Goal: Task Accomplishment & Management: Manage account settings

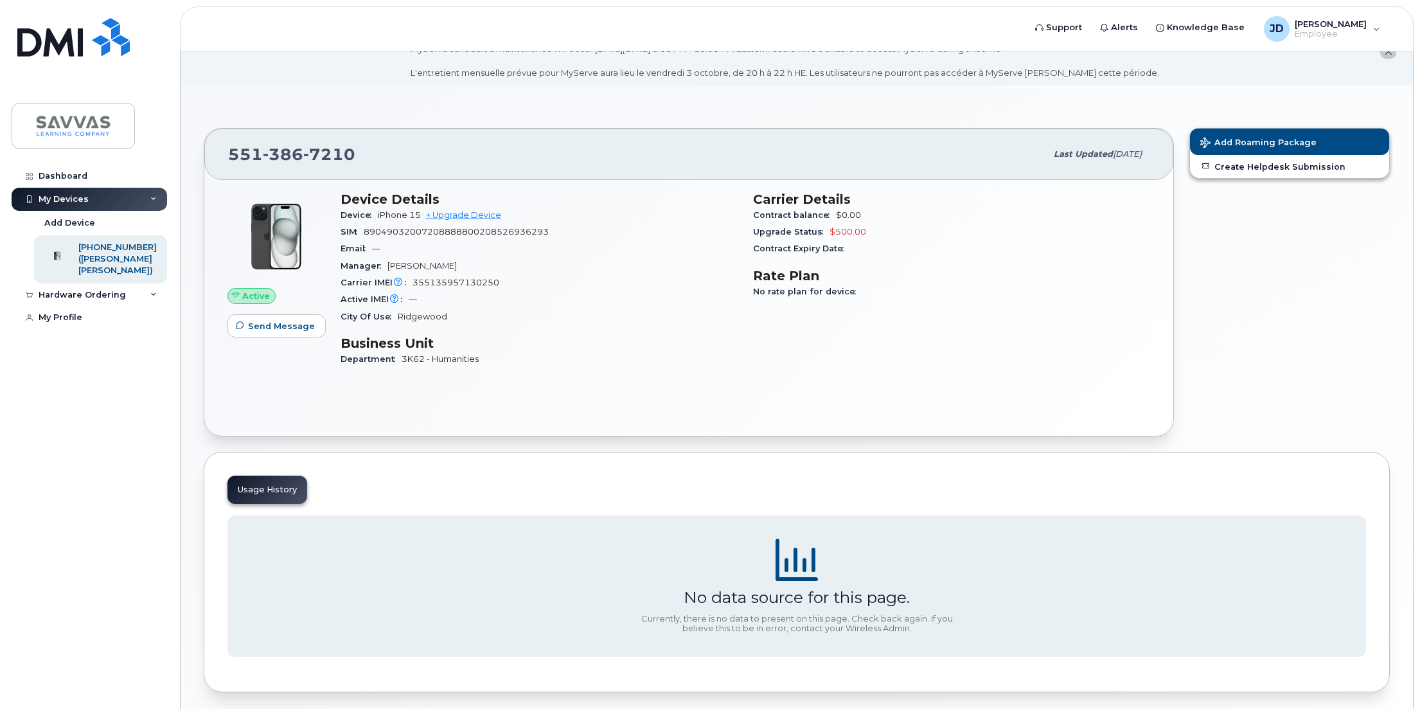
scroll to position [80, 0]
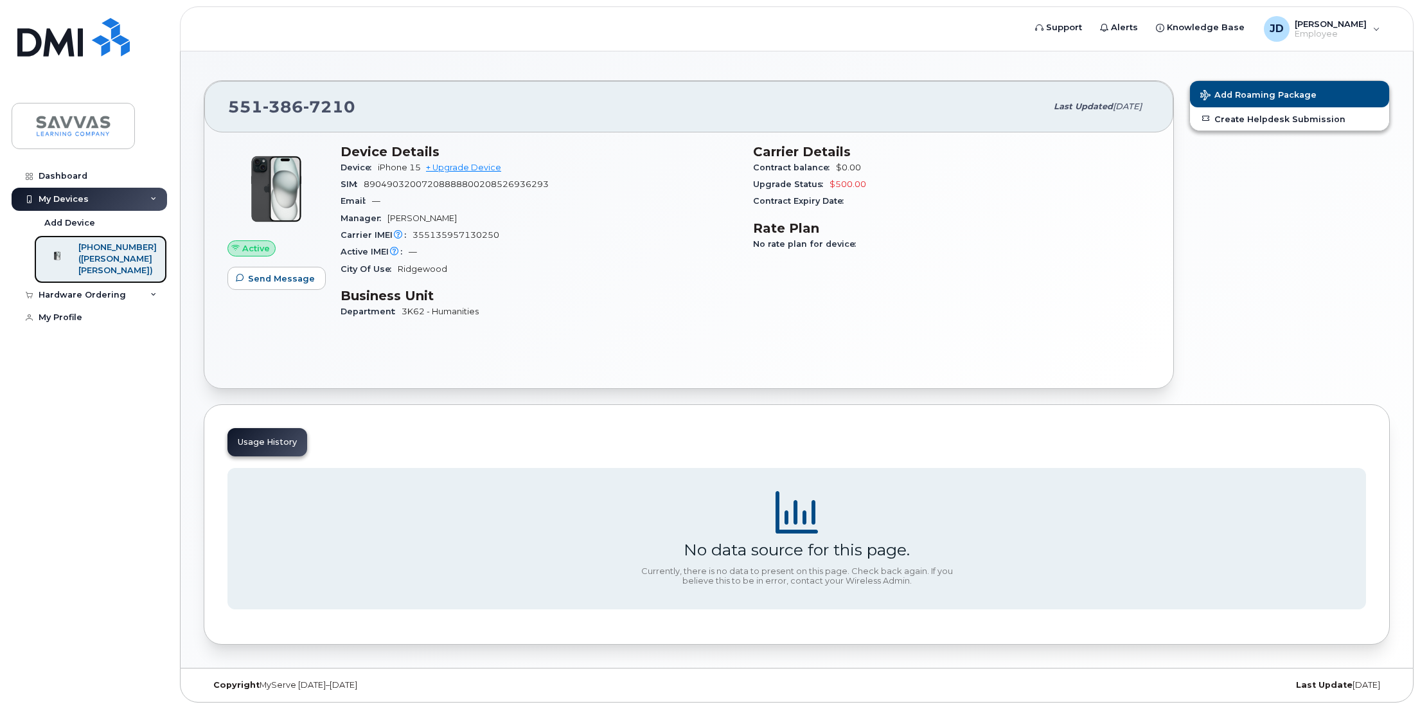
click at [127, 243] on div "[PHONE_NUMBER]" at bounding box center [117, 248] width 78 height 12
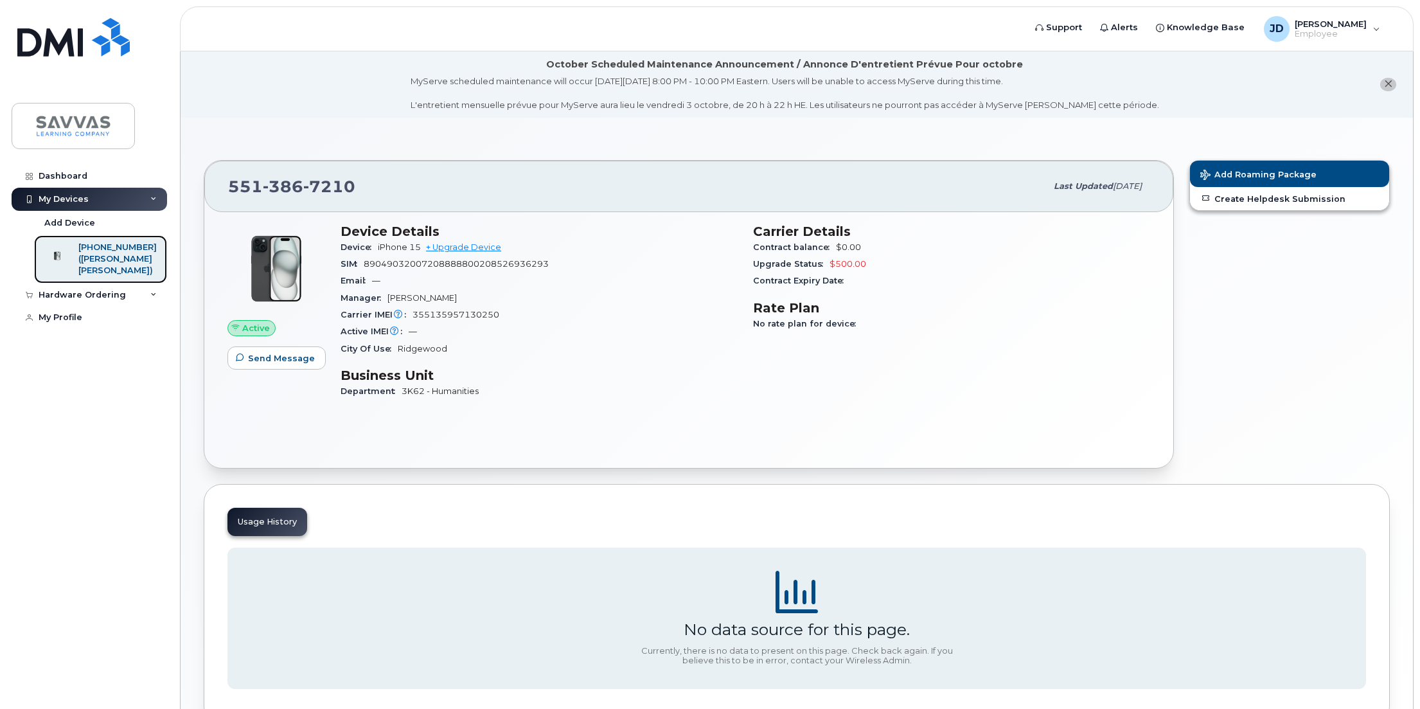
click at [133, 247] on div "[PHONE_NUMBER]" at bounding box center [117, 248] width 78 height 12
click at [66, 179] on div "Dashboard" at bounding box center [63, 176] width 49 height 10
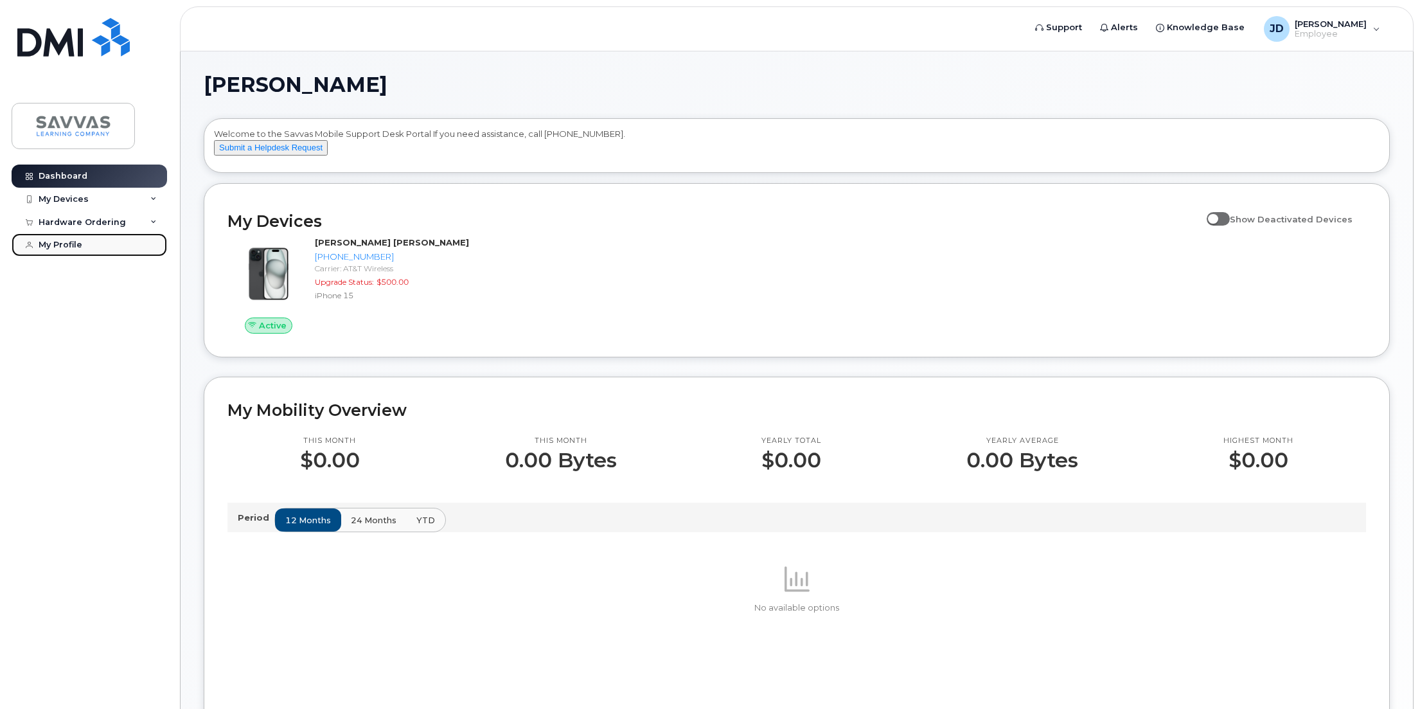
click at [72, 240] on div "My Profile" at bounding box center [61, 245] width 44 height 10
